Goal: Information Seeking & Learning: Learn about a topic

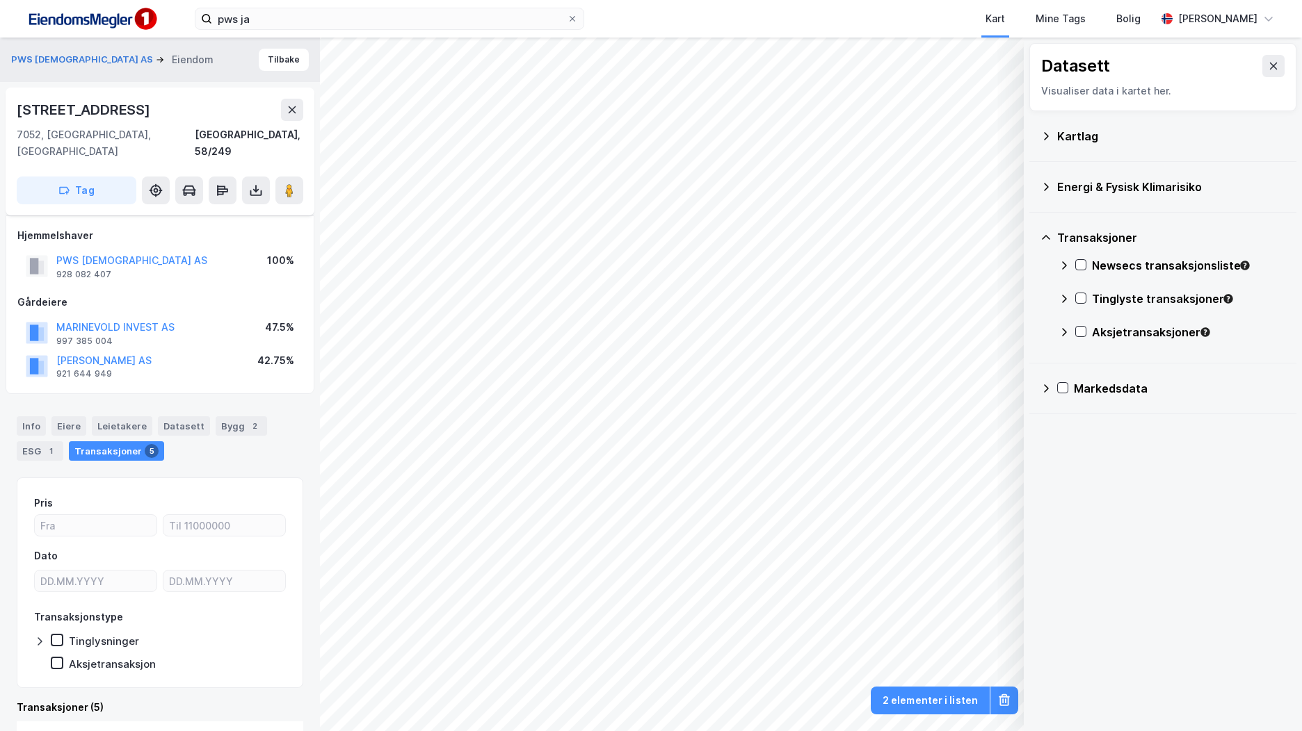
scroll to position [226, 0]
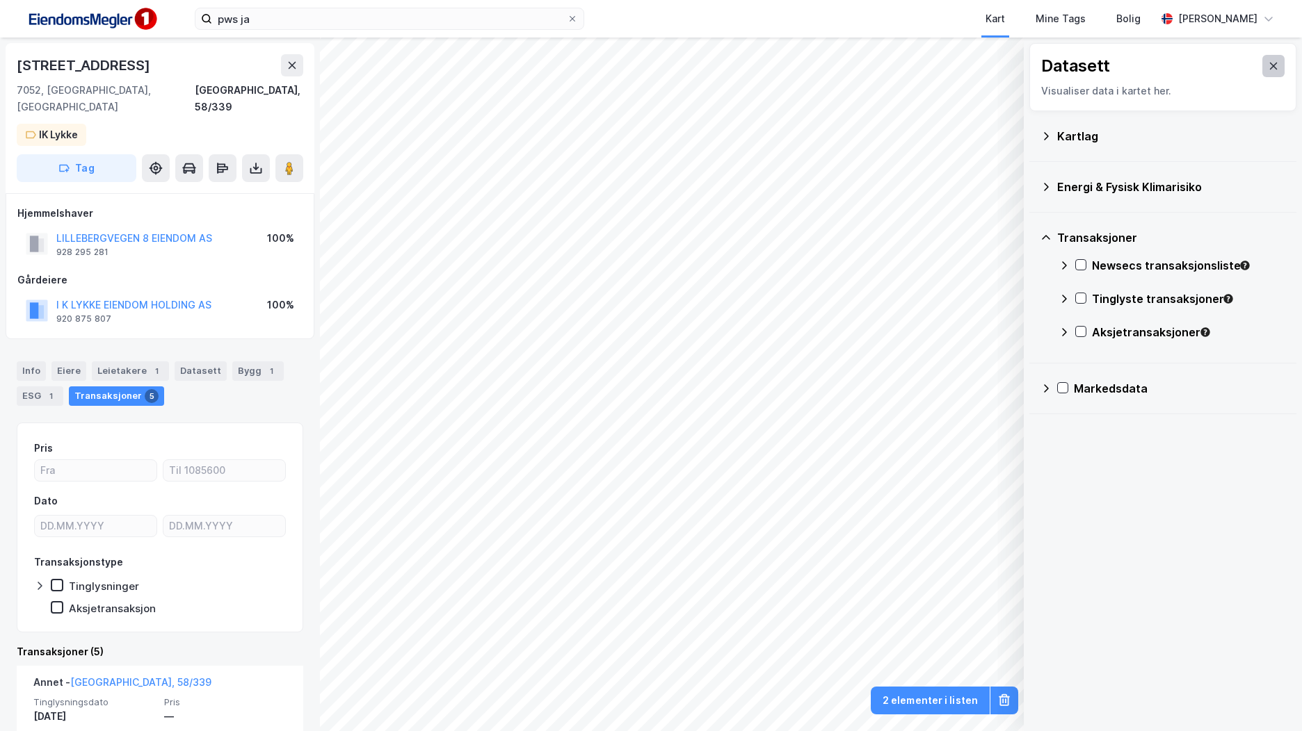
click at [1268, 65] on icon at bounding box center [1273, 65] width 11 height 11
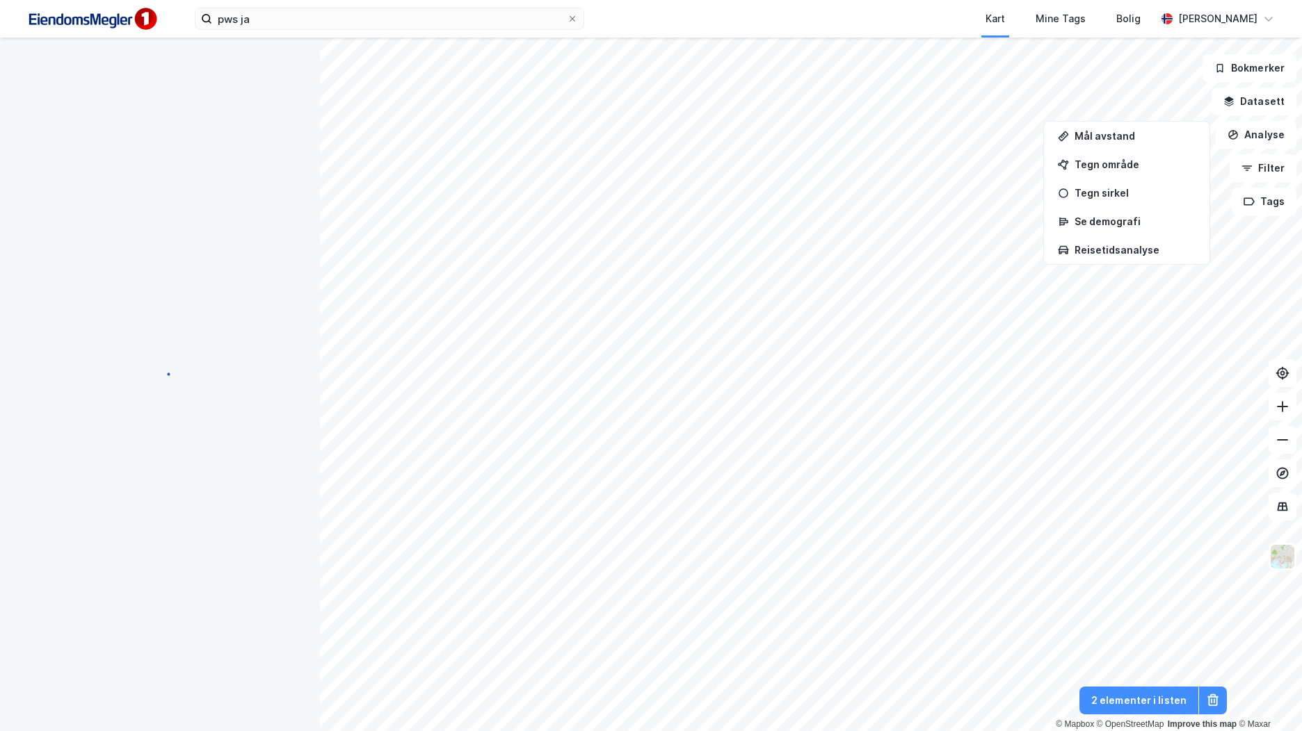
click at [855, 731] on html "pws ja Kart Mine Tags Bolig [PERSON_NAME] © Mapbox © OpenStreetMap Improve this…" at bounding box center [651, 365] width 1302 height 731
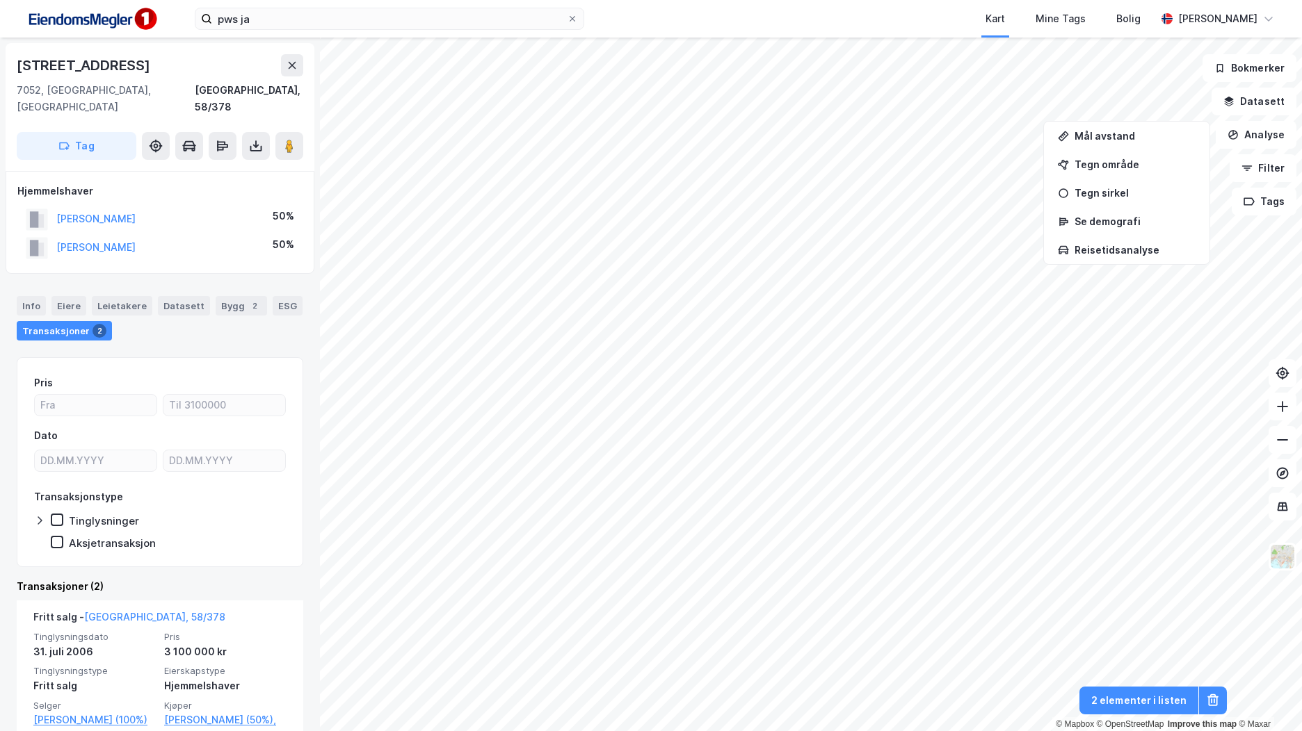
click at [1005, 731] on html "pws ja Kart Mine Tags Bolig [PERSON_NAME] © Mapbox © OpenStreetMap Improve this…" at bounding box center [651, 365] width 1302 height 731
click at [1268, 98] on button "Datasett" at bounding box center [1253, 102] width 85 height 28
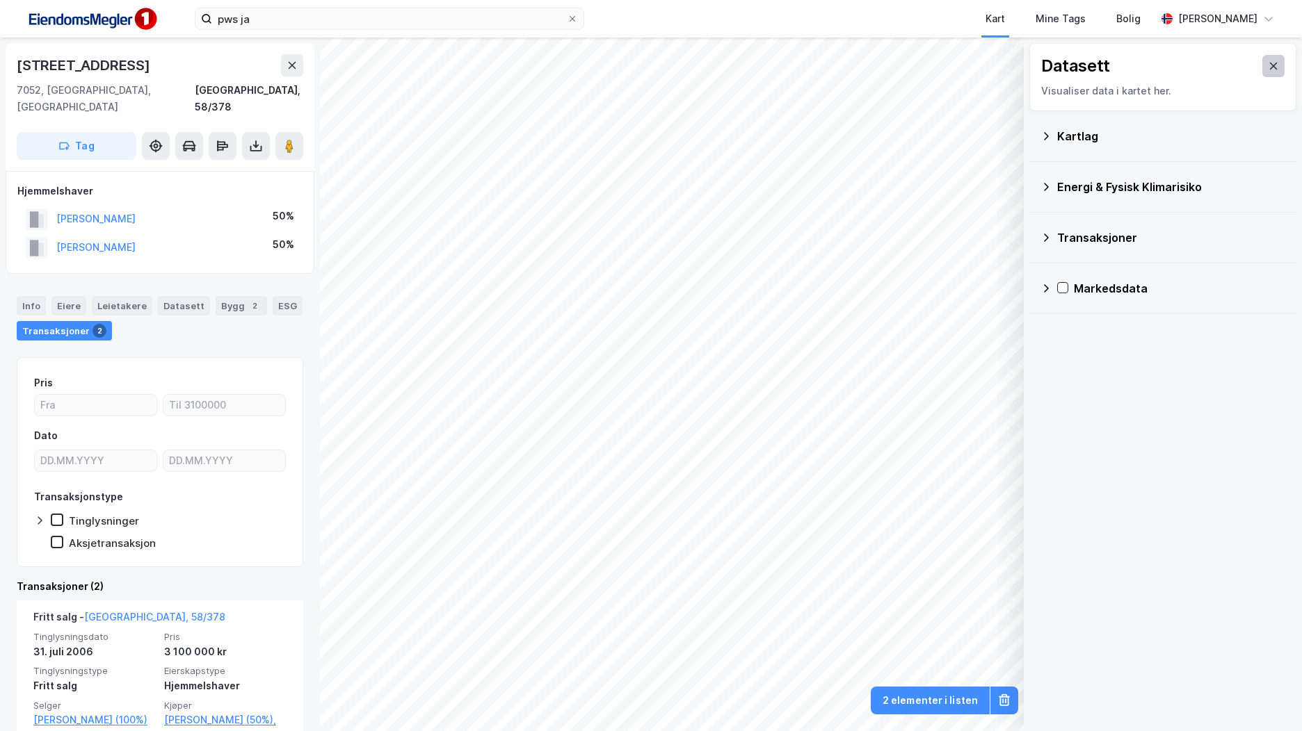
click at [1270, 65] on icon at bounding box center [1274, 66] width 8 height 7
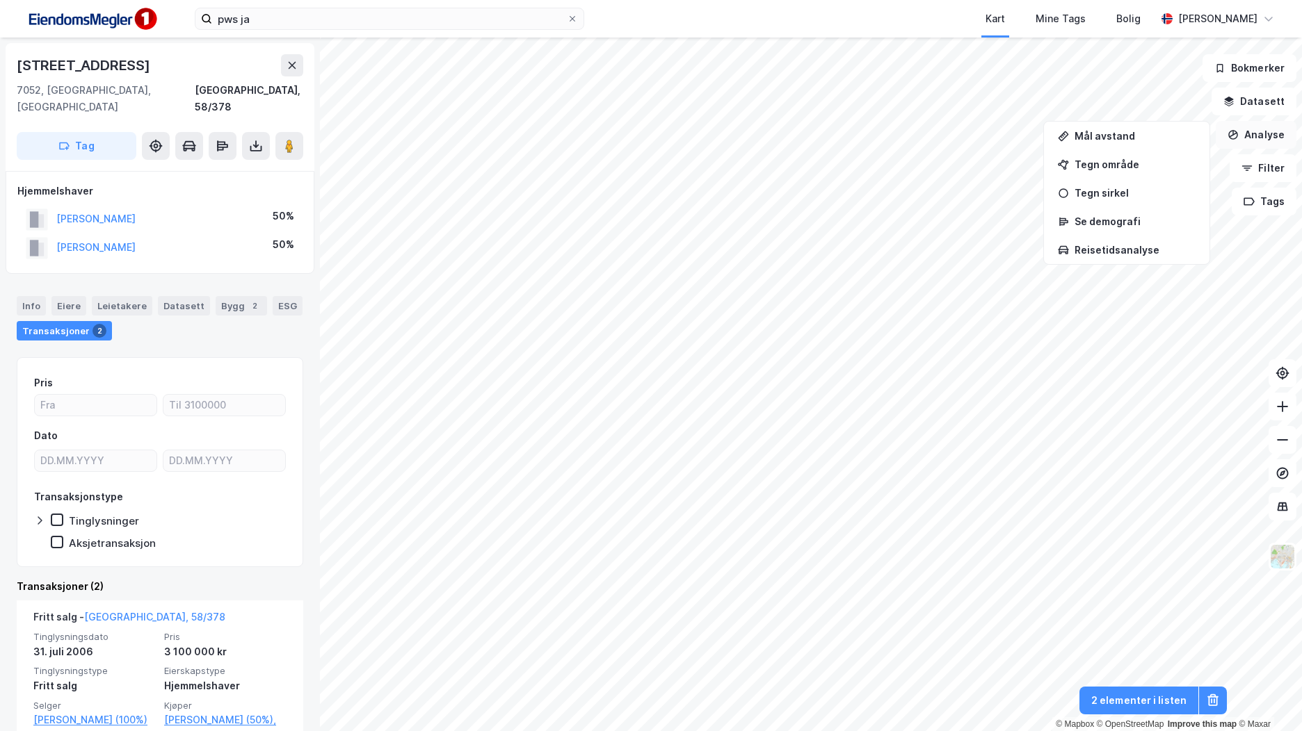
click at [1265, 142] on button "Analyse" at bounding box center [1255, 135] width 81 height 28
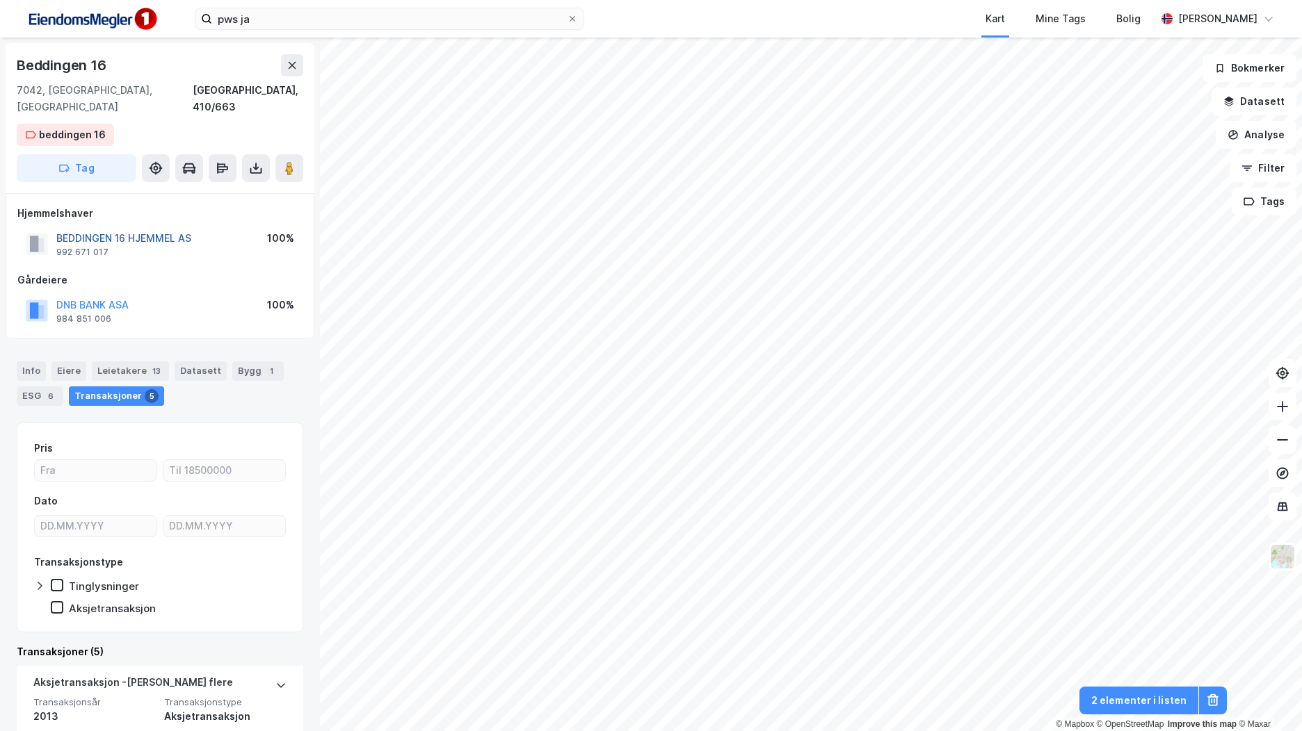
click at [0, 0] on button "BEDDINGEN 16 HJEMMEL AS" at bounding box center [0, 0] width 0 height 0
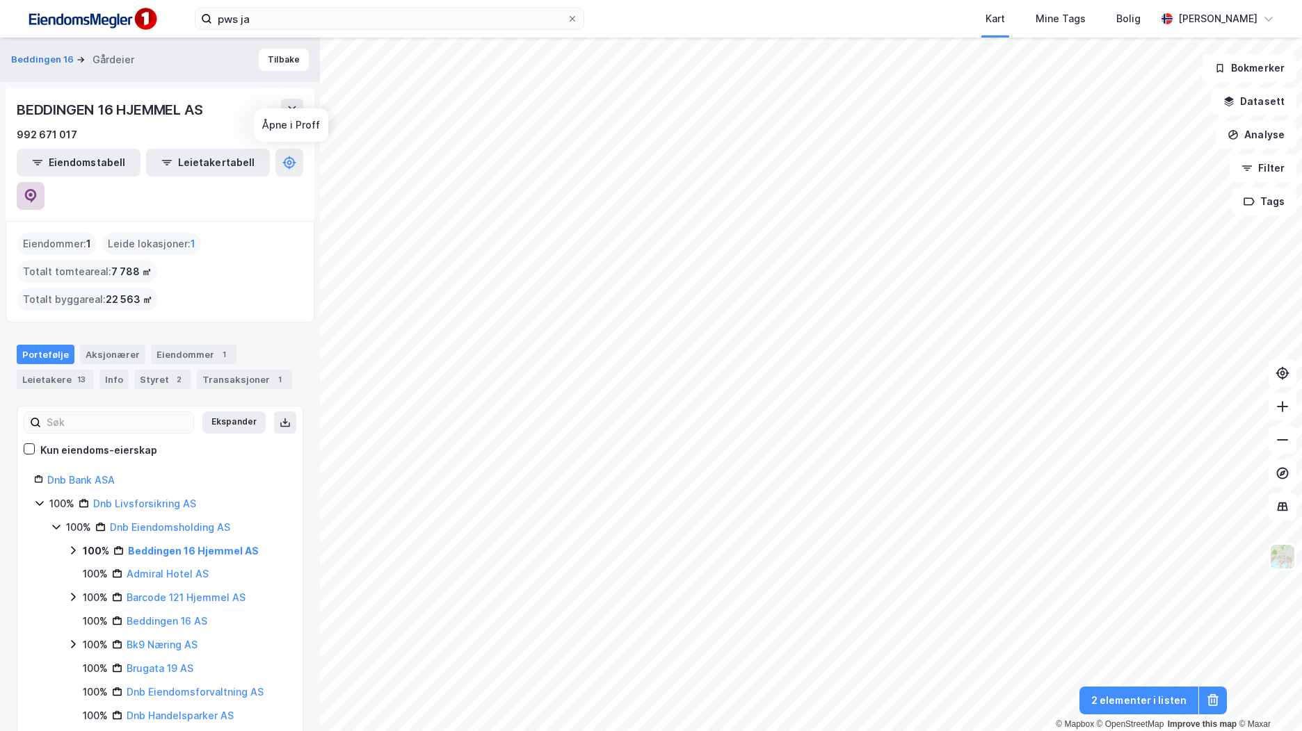
click at [44, 182] on button at bounding box center [31, 196] width 28 height 28
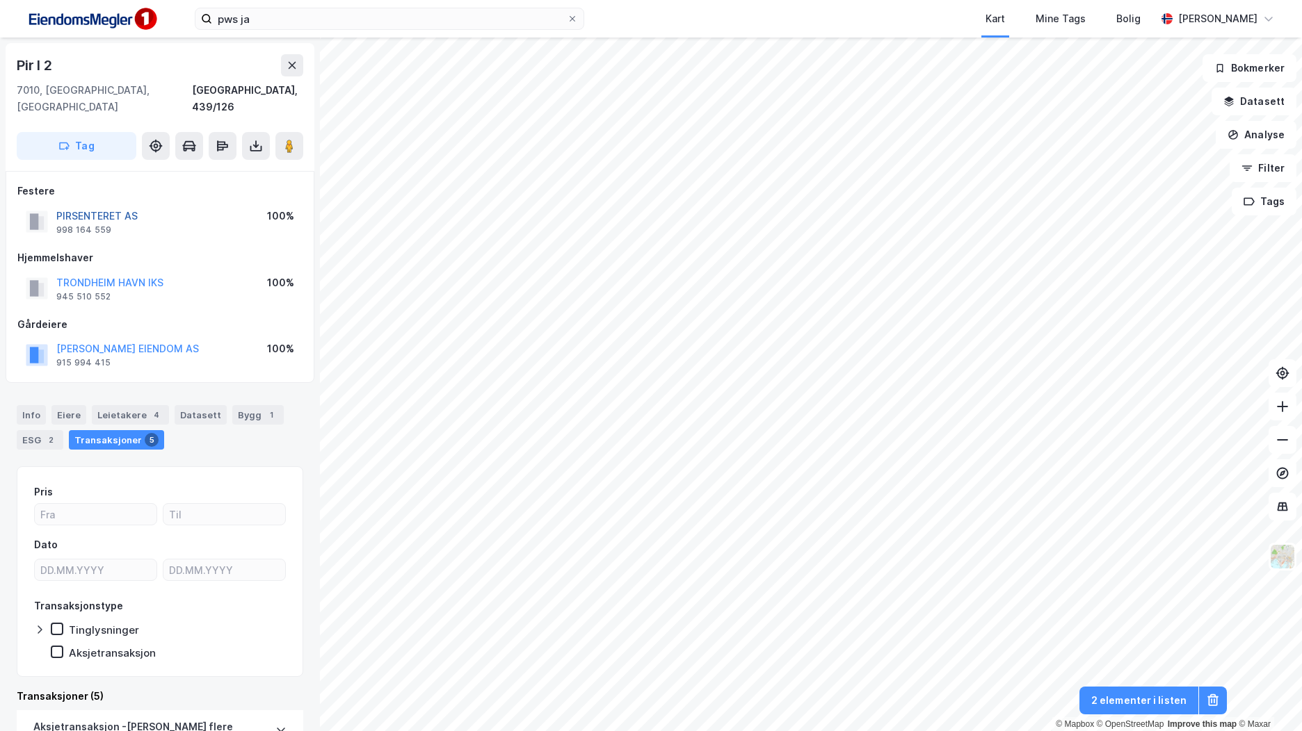
click at [0, 0] on button "PIRSENTERET AS" at bounding box center [0, 0] width 0 height 0
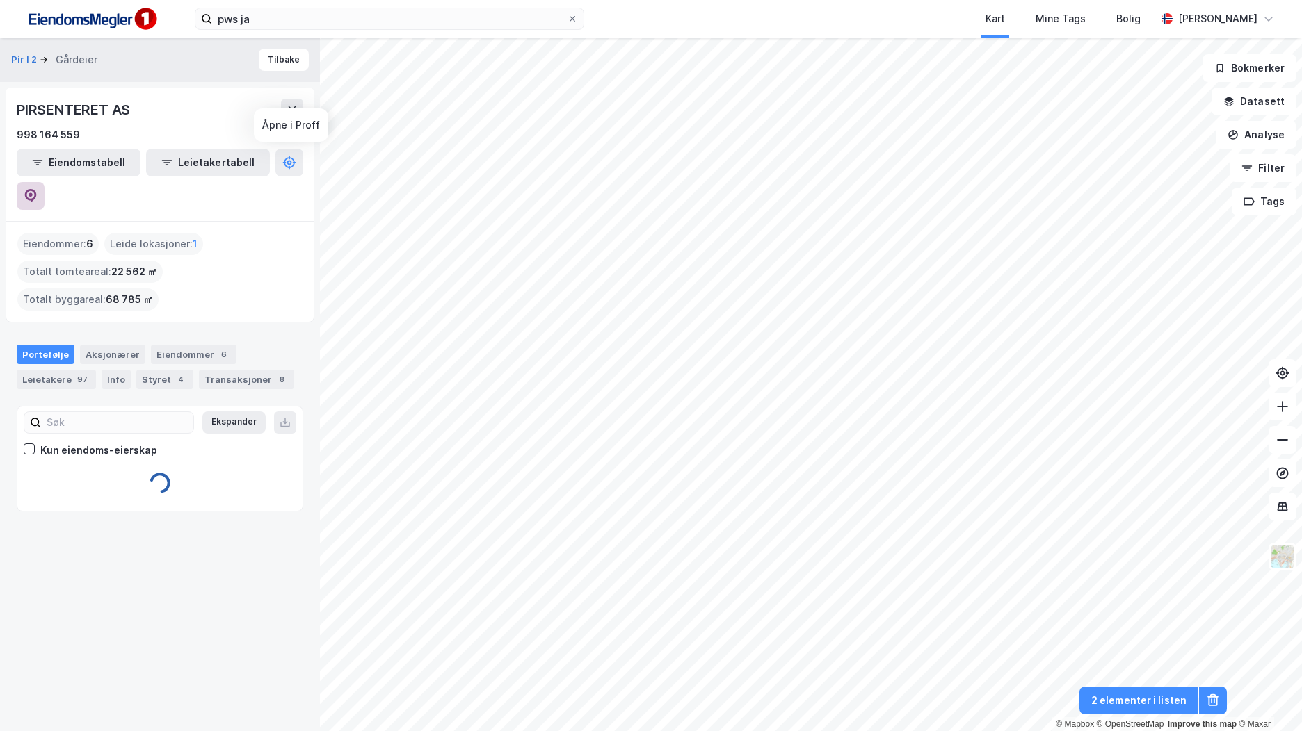
click at [37, 189] on icon at bounding box center [31, 196] width 12 height 14
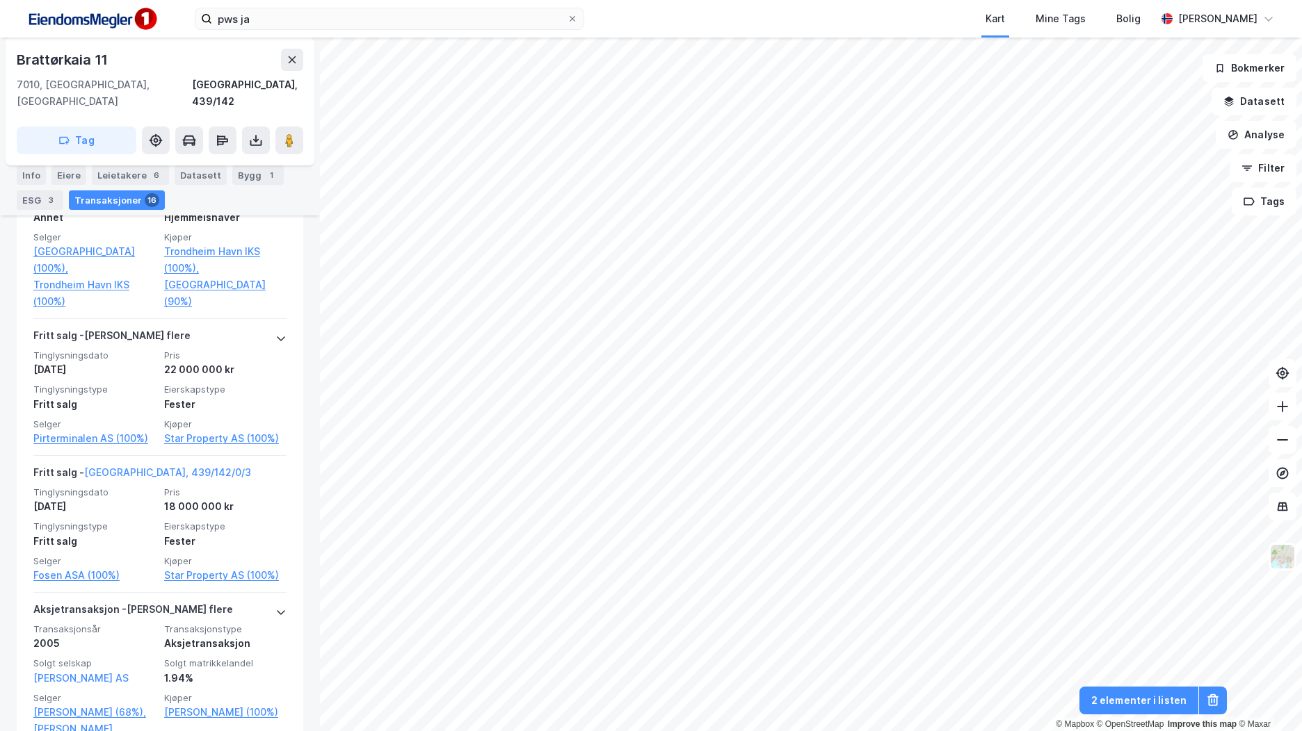
scroll to position [1669, 0]
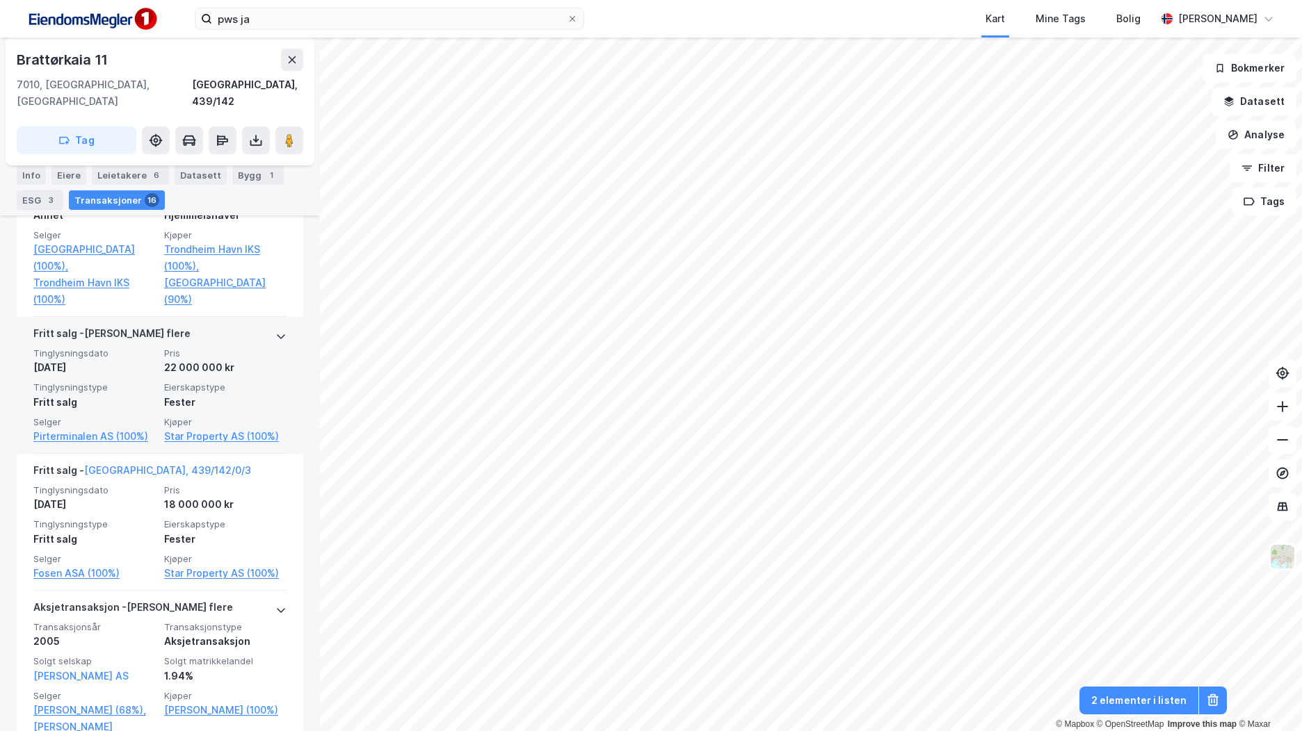
click at [113, 394] on span "Tinglysningstype" at bounding box center [94, 388] width 122 height 12
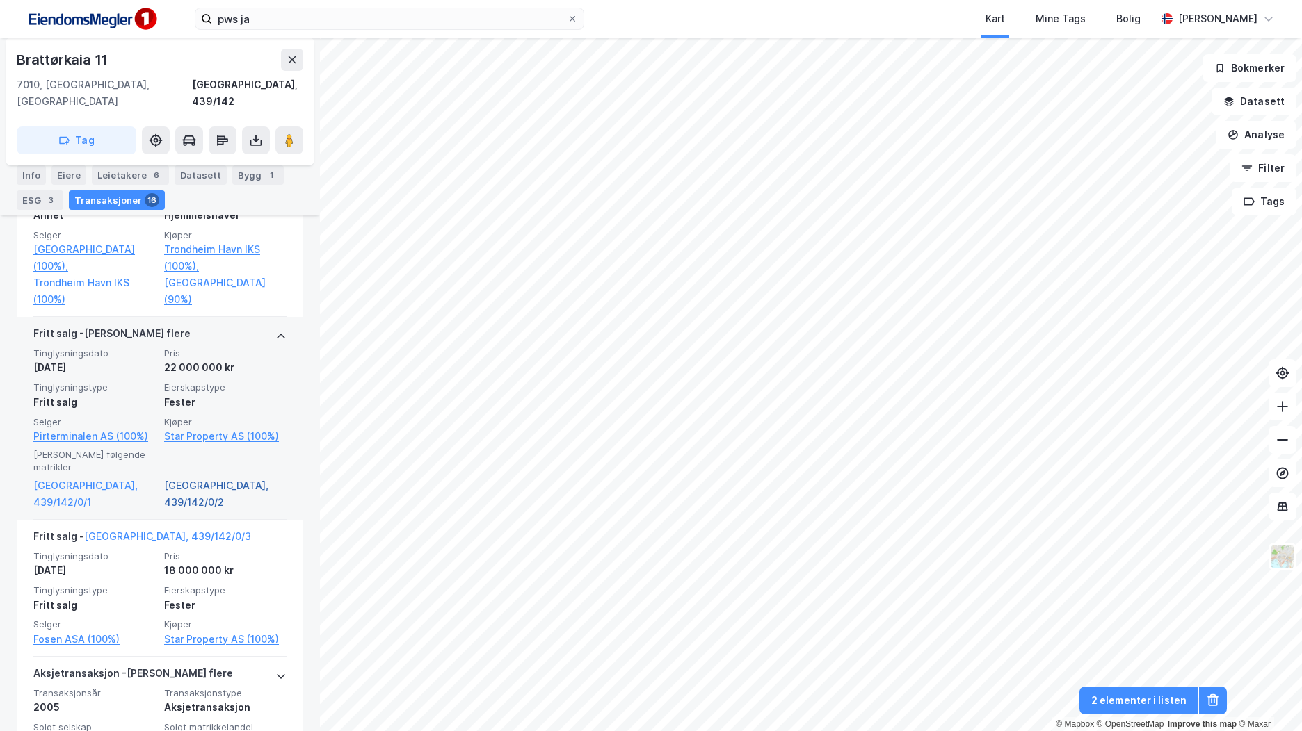
click at [191, 491] on link "[GEOGRAPHIC_DATA], 439/142/0/2" at bounding box center [225, 494] width 122 height 33
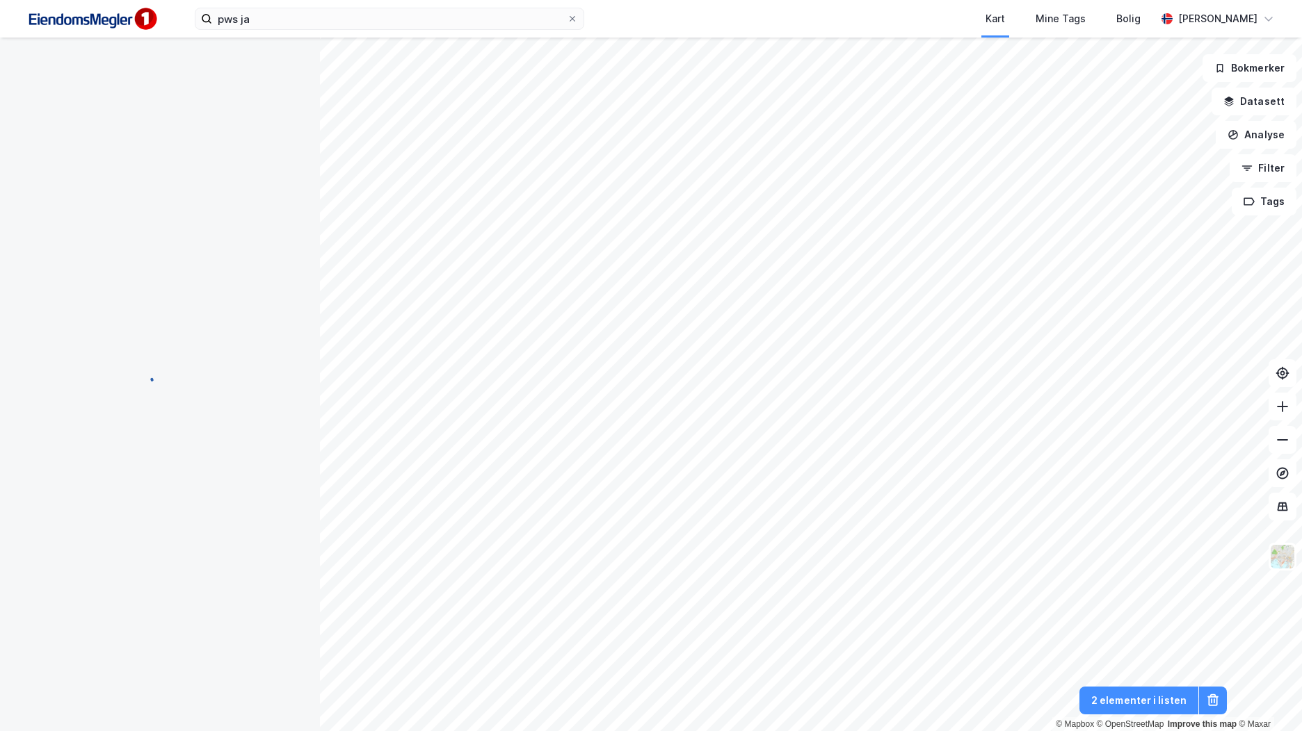
scroll to position [25, 0]
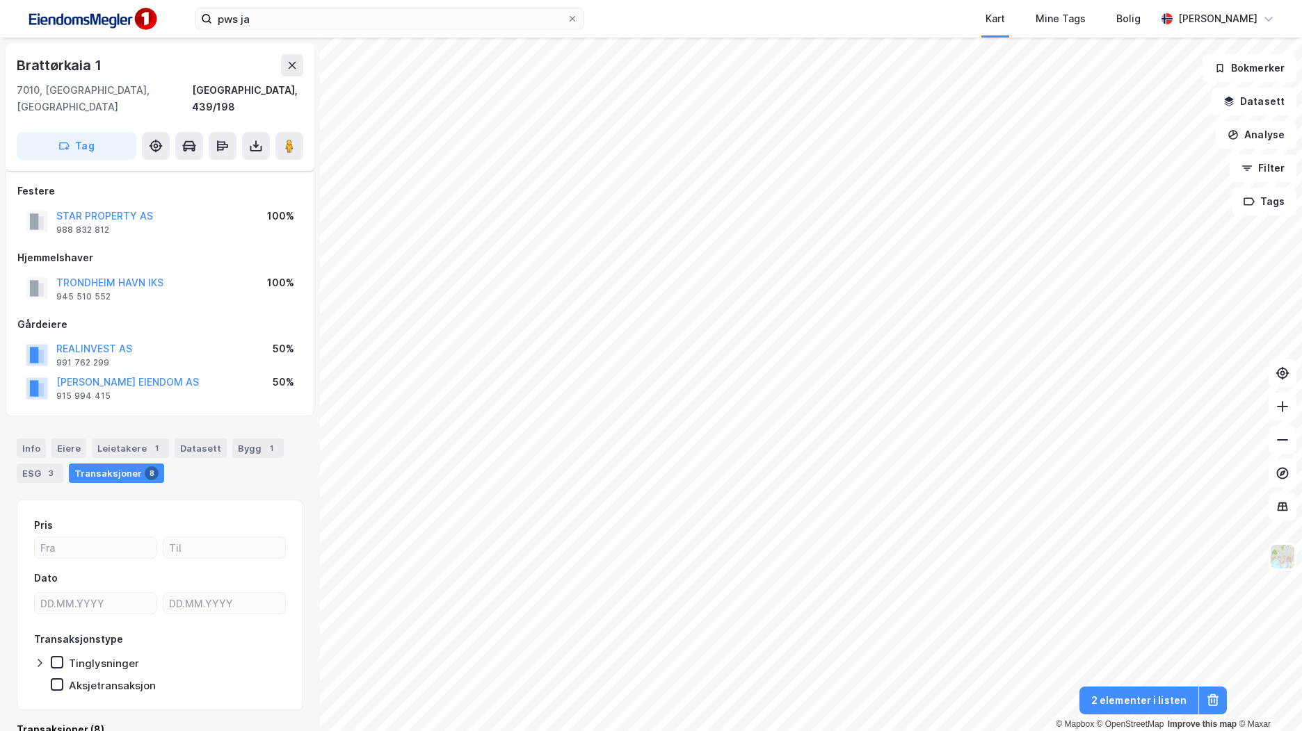
scroll to position [13, 0]
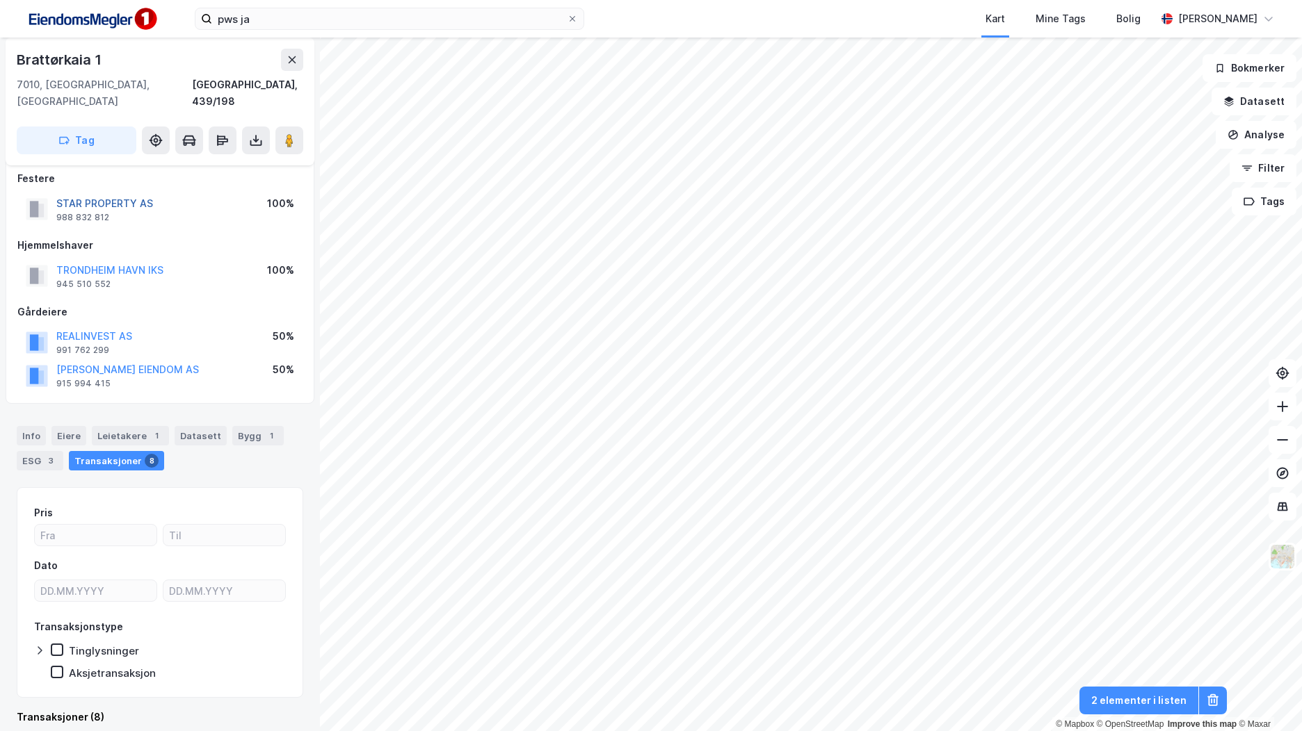
click at [0, 0] on button "STAR PROPERTY AS" at bounding box center [0, 0] width 0 height 0
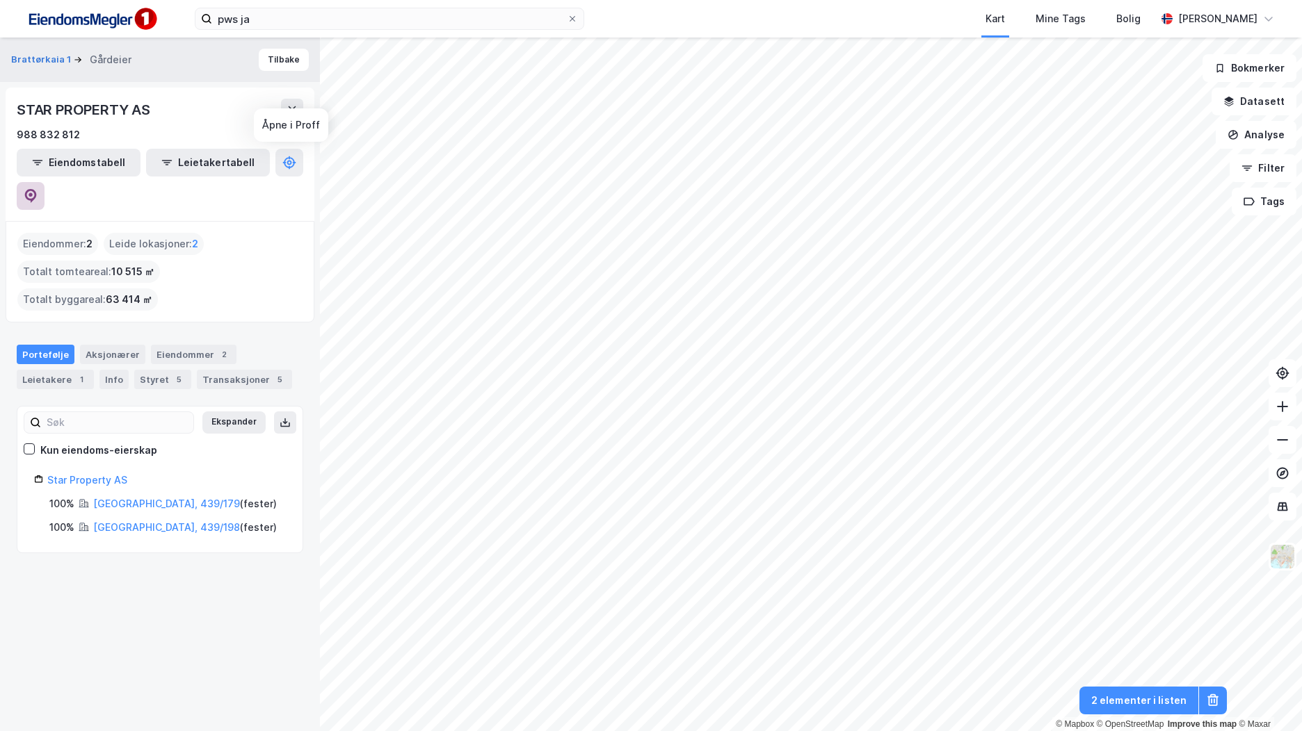
click at [44, 182] on button at bounding box center [31, 196] width 28 height 28
click at [182, 345] on div "Eiendommer 2" at bounding box center [194, 354] width 86 height 19
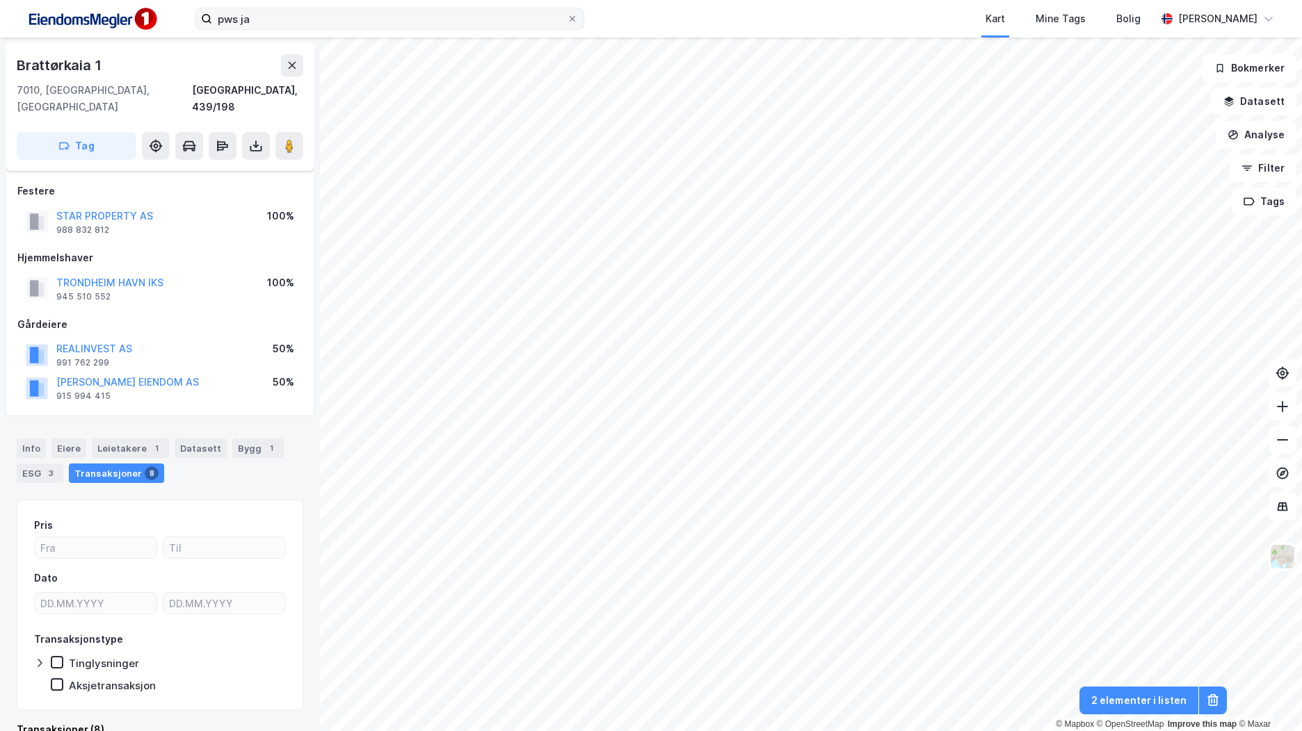
scroll to position [13, 0]
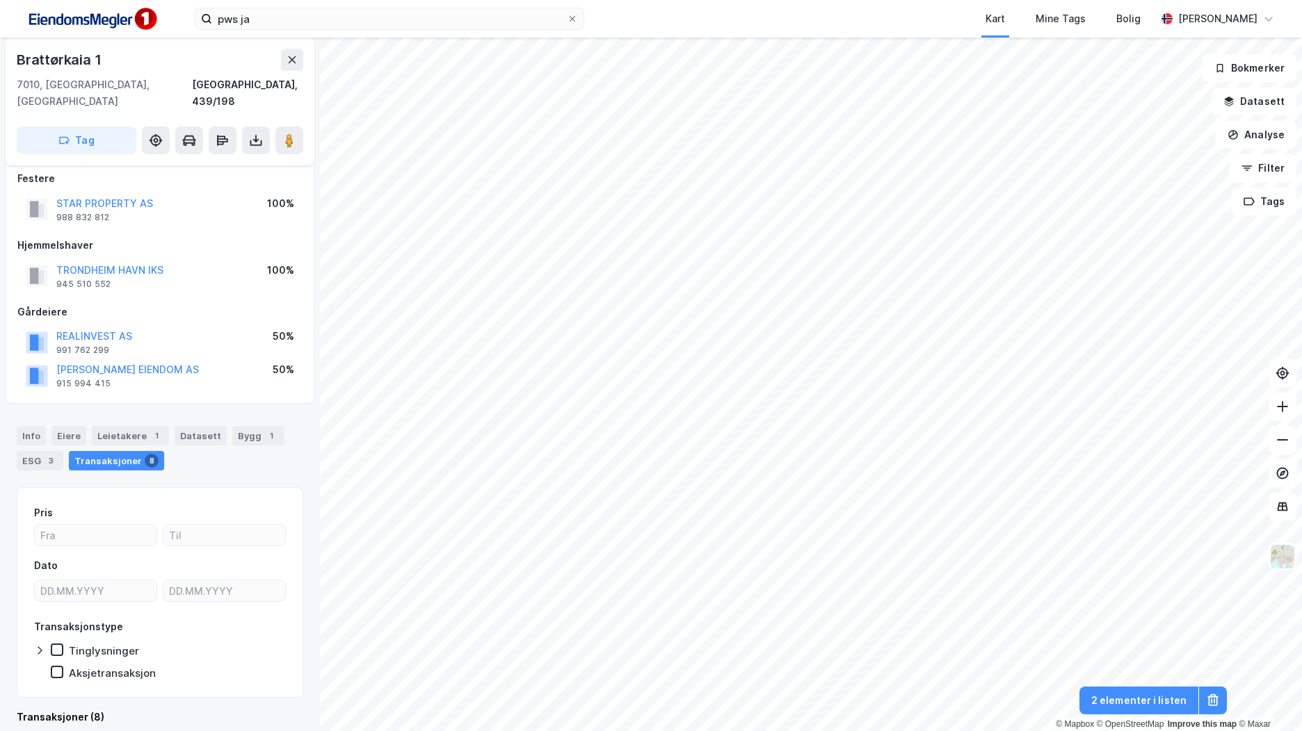
click at [252, 410] on div "Info [PERSON_NAME] 1 Datasett Bygg 1 ESG 3 Transaksjoner 8" at bounding box center [160, 443] width 320 height 67
click at [254, 410] on div "Info [PERSON_NAME] 1 Datasett Bygg 1 ESG 3 Transaksjoner 8" at bounding box center [160, 443] width 320 height 67
click at [264, 429] on div "1" at bounding box center [271, 436] width 14 height 14
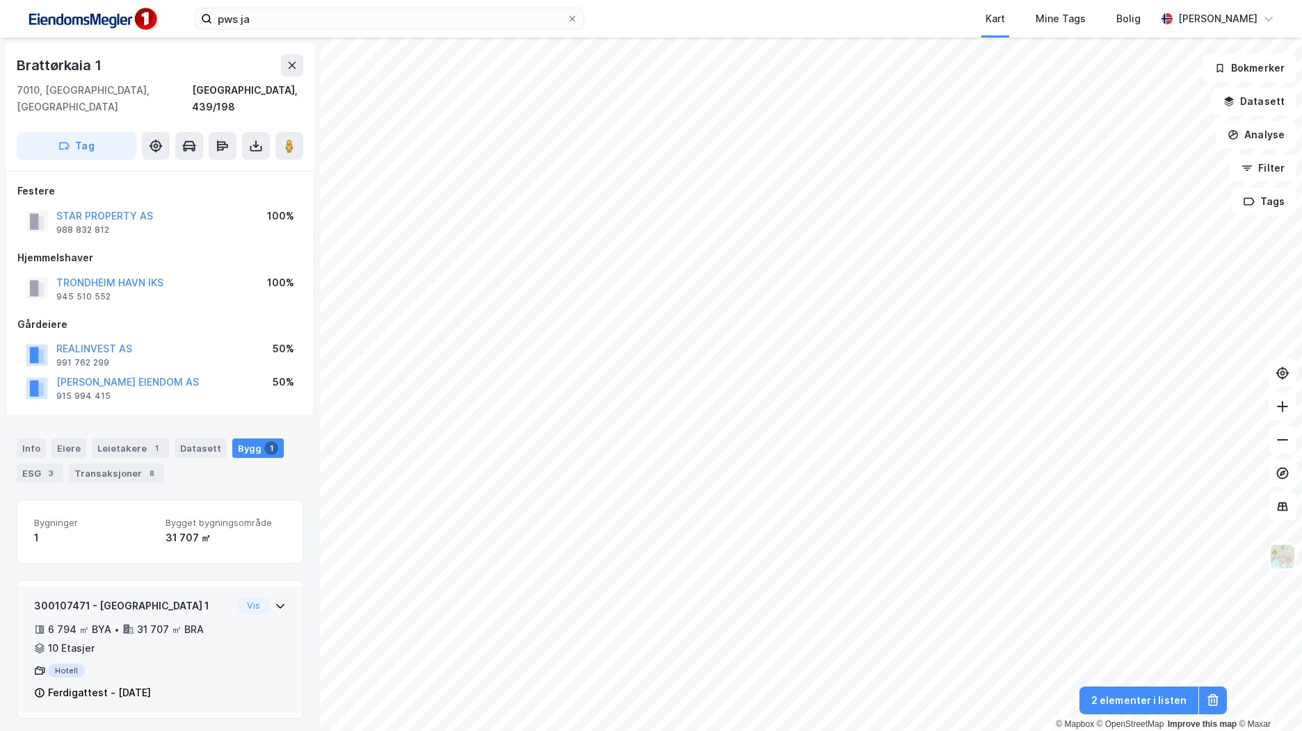
click at [234, 610] on div "300107471 - [GEOGRAPHIC_DATA] 1 6 794 ㎡ BYA • 31 707 ㎡ BRA • 10 Etasjer Hotell …" at bounding box center [160, 655] width 252 height 115
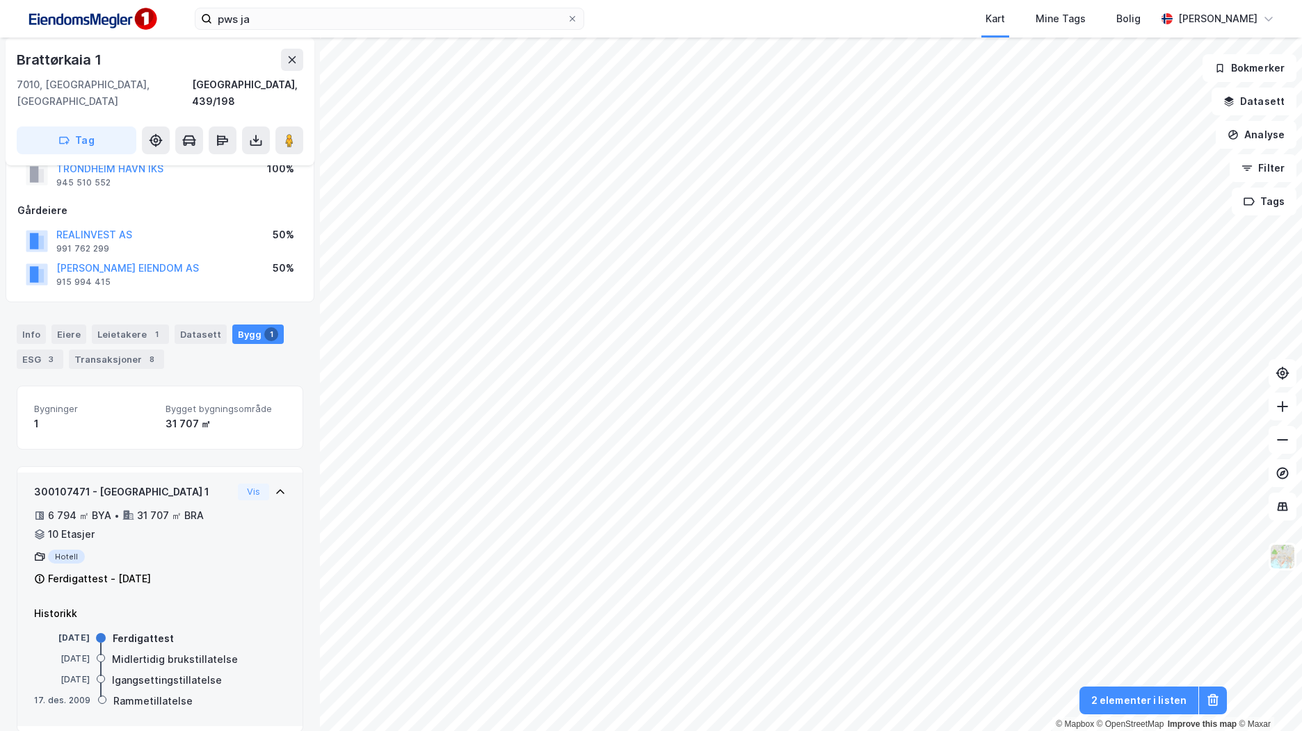
scroll to position [115, 0]
click at [238, 483] on button "Vis" at bounding box center [253, 491] width 31 height 17
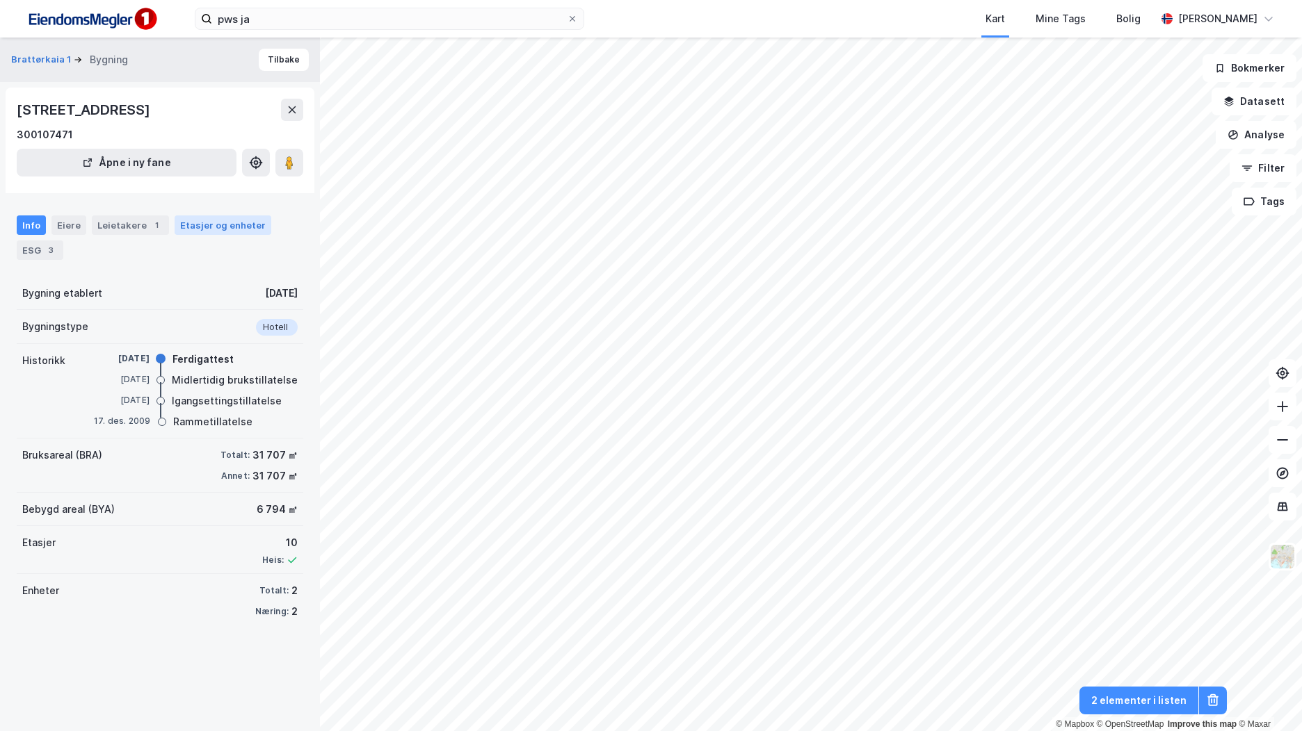
click at [215, 222] on div "Etasjer og enheter" at bounding box center [223, 225] width 86 height 13
